Goal: Use online tool/utility: Utilize a website feature to perform a specific function

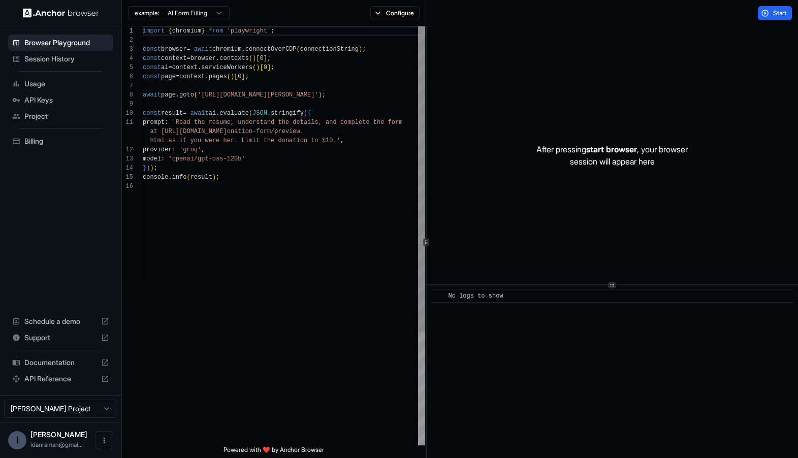
scroll to position [91, 0]
click at [393, 4] on div "example: AI Form Filling Configure" at bounding box center [274, 13] width 304 height 26
click at [393, 22] on div "example: AI Form Filling Configure" at bounding box center [274, 13] width 304 height 26
click at [393, 20] on div "example: AI Form Filling Configure" at bounding box center [274, 13] width 304 height 26
click at [204, 94] on div "import { chromium } from 'playwright' ; const browser = await chromium . connec…" at bounding box center [284, 313] width 282 height 574
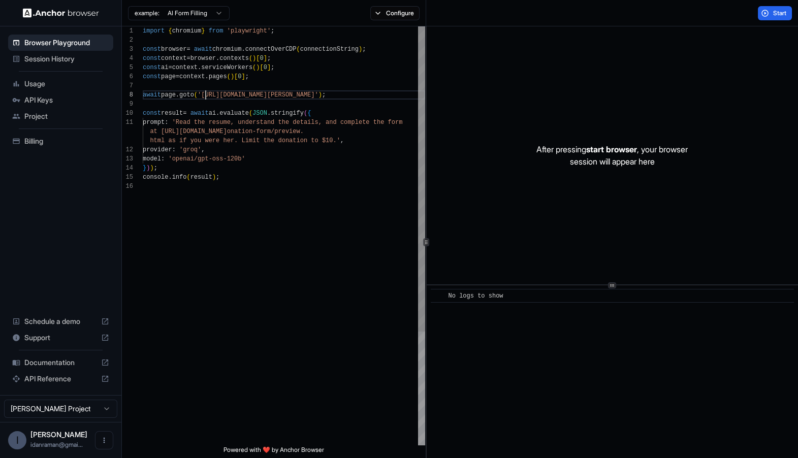
scroll to position [63, 0]
click at [189, 183] on div "import { chromium } from 'playwright' ; const browser = await chromium . connec…" at bounding box center [284, 313] width 282 height 574
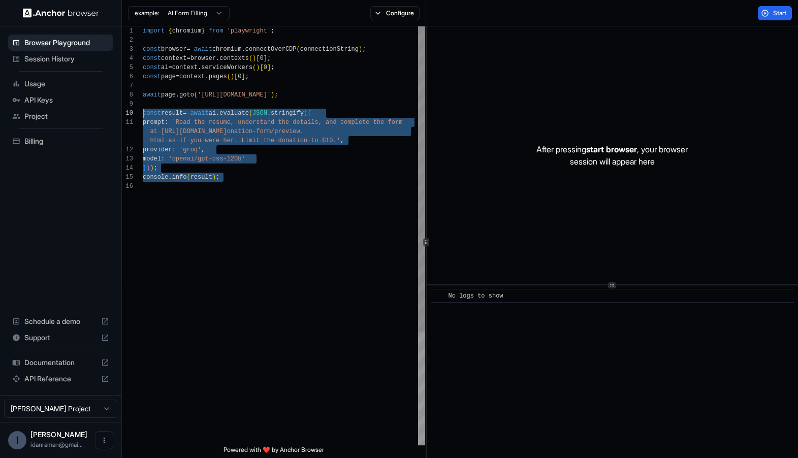
drag, startPoint x: 227, startPoint y: 208, endPoint x: 101, endPoint y: 113, distance: 158.1
click at [100, 112] on div "Browser Playground Session History Usage API Keys Project Billing Schedule a de…" at bounding box center [399, 229] width 798 height 458
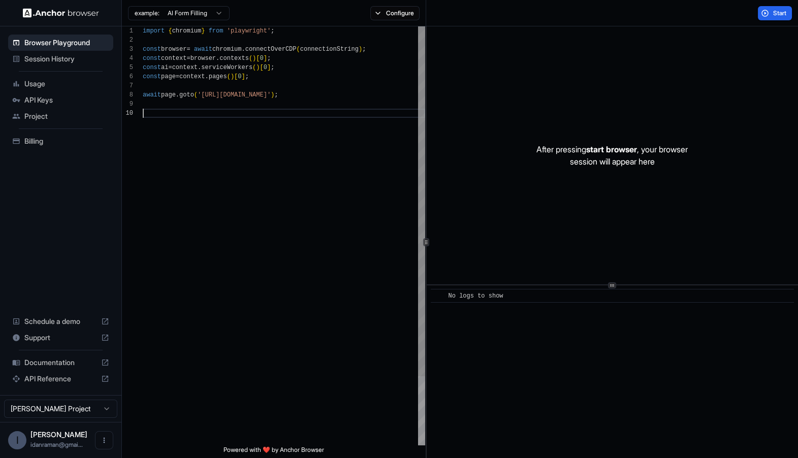
type textarea "**********"
click at [386, 17] on button "Configure" at bounding box center [394, 13] width 49 height 14
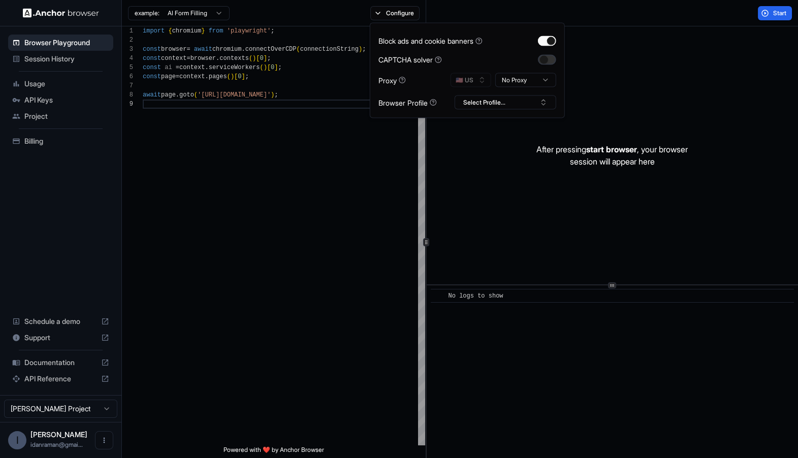
click at [549, 57] on button "button" at bounding box center [547, 59] width 18 height 10
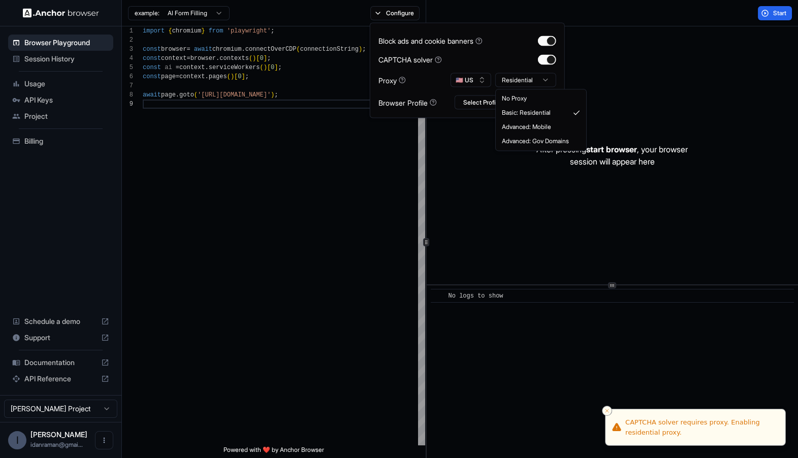
click at [537, 81] on html "**********" at bounding box center [399, 229] width 798 height 458
click at [401, 53] on div "Block ads and cookie banners CAPTCHA solver Proxy 🇺🇸 US Mobile Browser Profile …" at bounding box center [467, 70] width 178 height 78
click at [716, 60] on div "After pressing start browser , your browser session will appear here" at bounding box center [612, 155] width 372 height 258
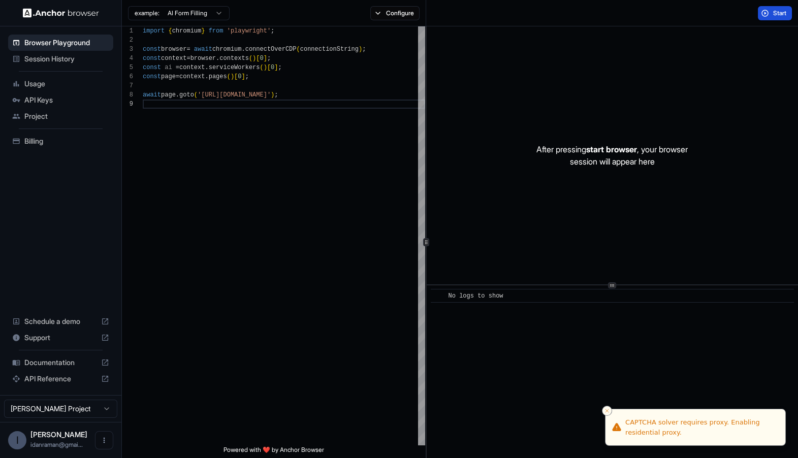
click at [770, 15] on button "Start" at bounding box center [774, 13] width 34 height 14
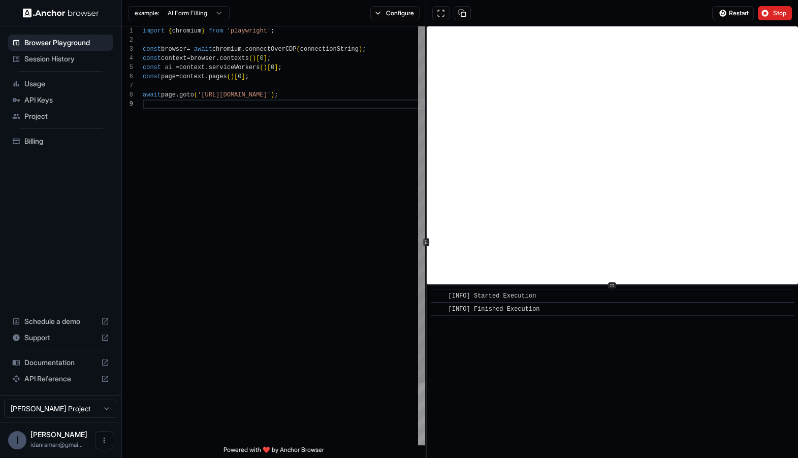
scroll to position [46, 0]
click at [253, 79] on div "import { chromium } from 'playwright' ; const browser = await chromium . connec…" at bounding box center [284, 272] width 282 height 492
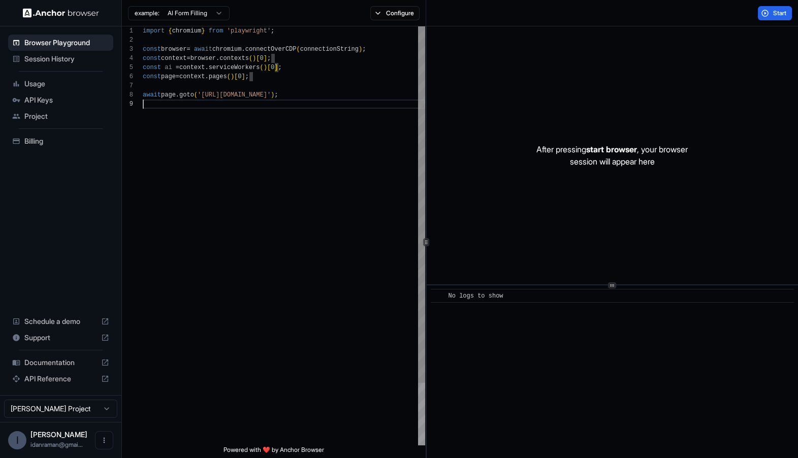
scroll to position [73, 0]
click at [263, 142] on div "import { chromium } from 'playwright' ; const browser = await chromium . connec…" at bounding box center [284, 272] width 282 height 492
click at [271, 114] on div "import { chromium } from 'playwright' ; const browser = await chromium . connec…" at bounding box center [284, 272] width 282 height 492
